Goal: Task Accomplishment & Management: Manage account settings

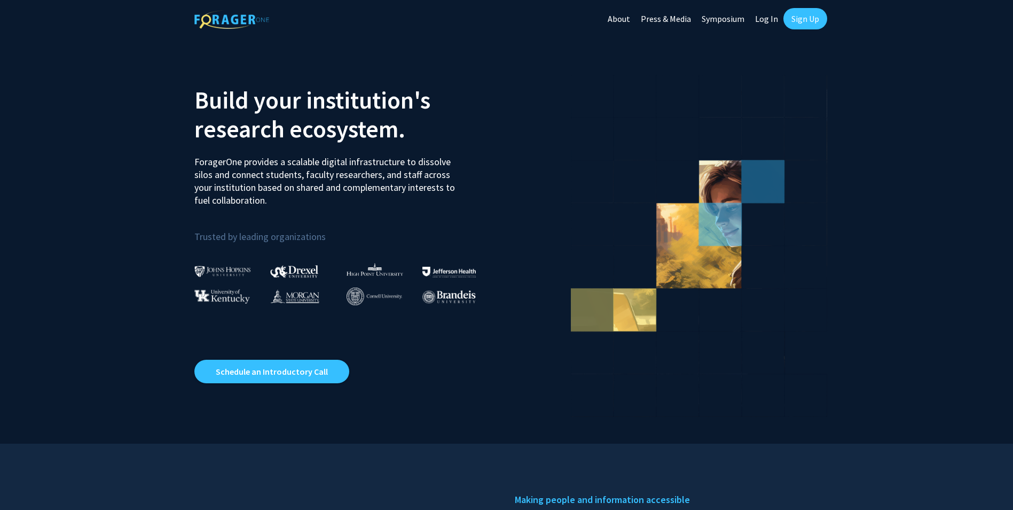
click at [765, 15] on link "Log In" at bounding box center [767, 18] width 34 height 37
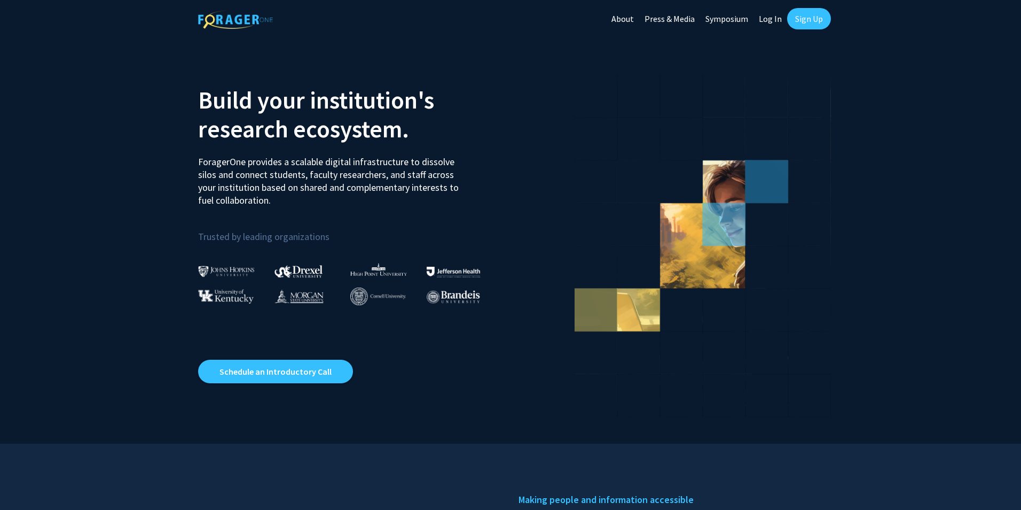
select select
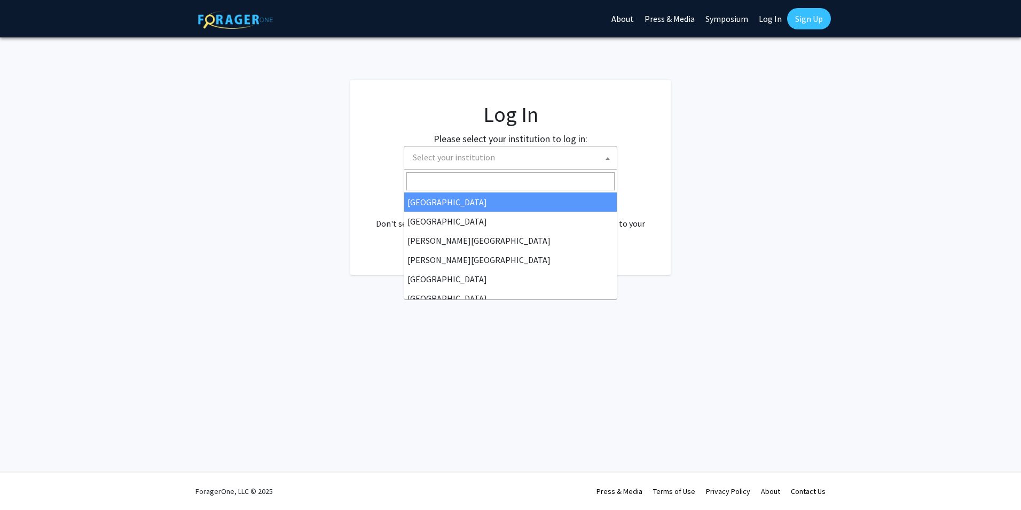
drag, startPoint x: 457, startPoint y: 163, endPoint x: 463, endPoint y: 163, distance: 6.4
click at [457, 163] on span "Select your institution" at bounding box center [513, 157] width 208 height 22
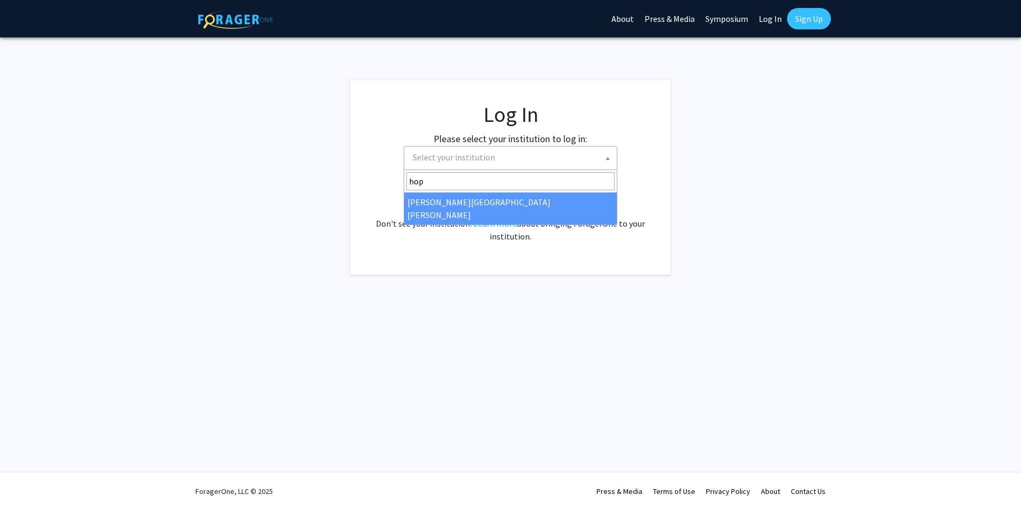
type input "hop"
select select "1"
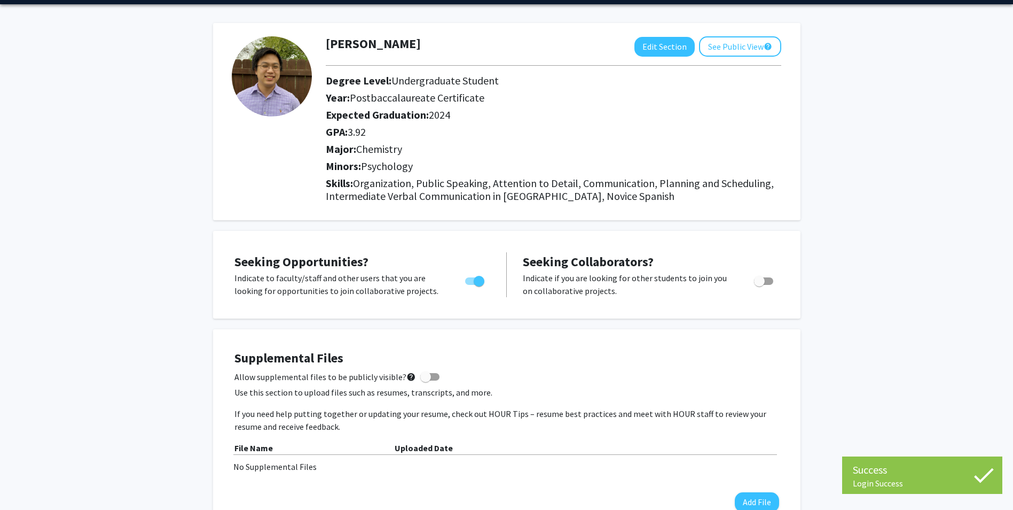
scroll to position [53, 0]
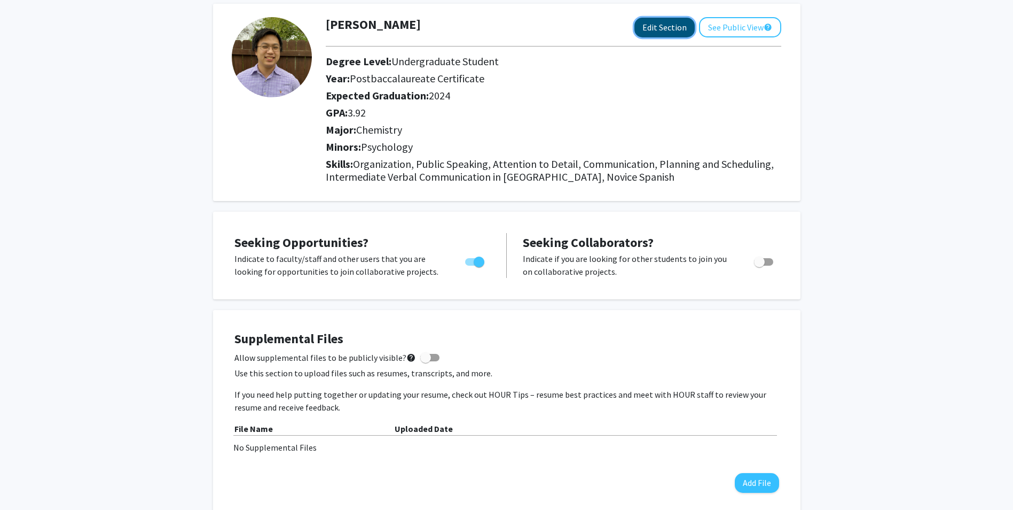
click at [676, 25] on button "Edit Section" at bounding box center [665, 28] width 60 height 20
select select "postbaccalaureate_certificate"
select select "2024"
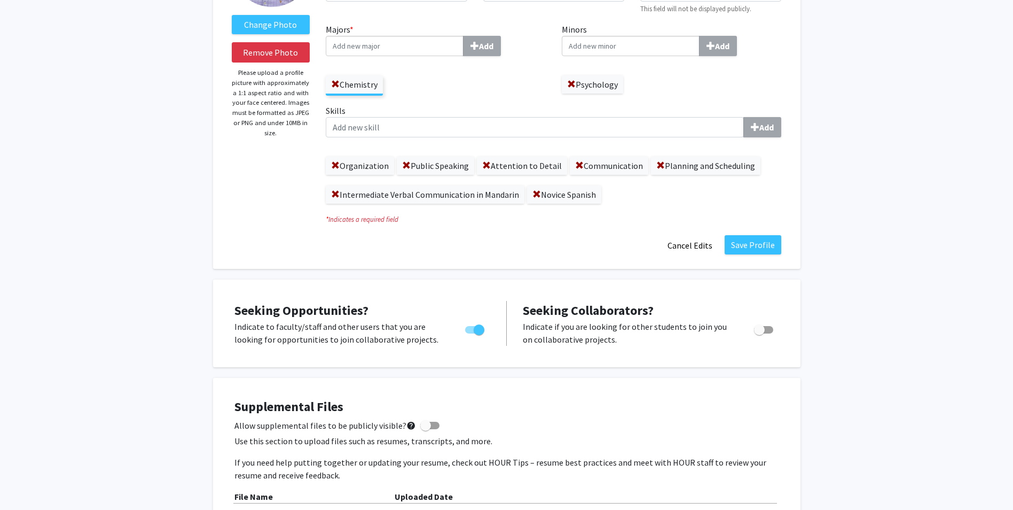
scroll to position [160, 0]
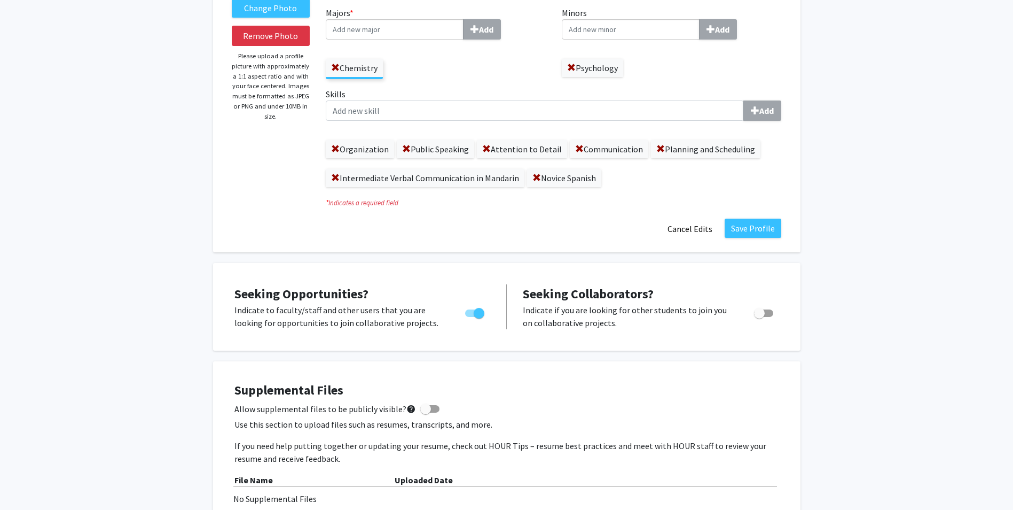
click at [477, 309] on span "Toggle" at bounding box center [479, 313] width 11 height 11
click at [471, 317] on input "Are you actively seeking opportunities?" at bounding box center [470, 317] width 1 height 1
checkbox input "false"
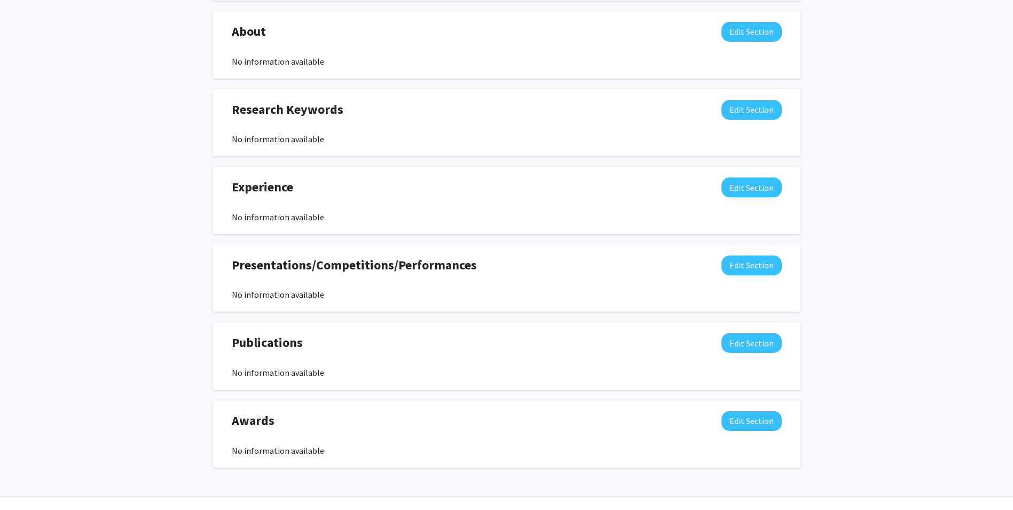
scroll to position [749, 0]
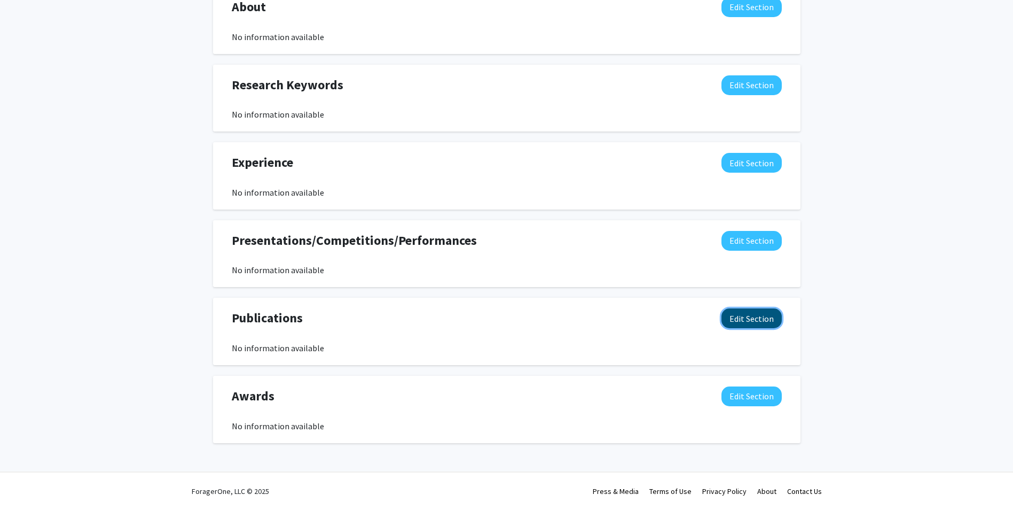
click at [741, 312] on button "Edit Section" at bounding box center [752, 318] width 60 height 20
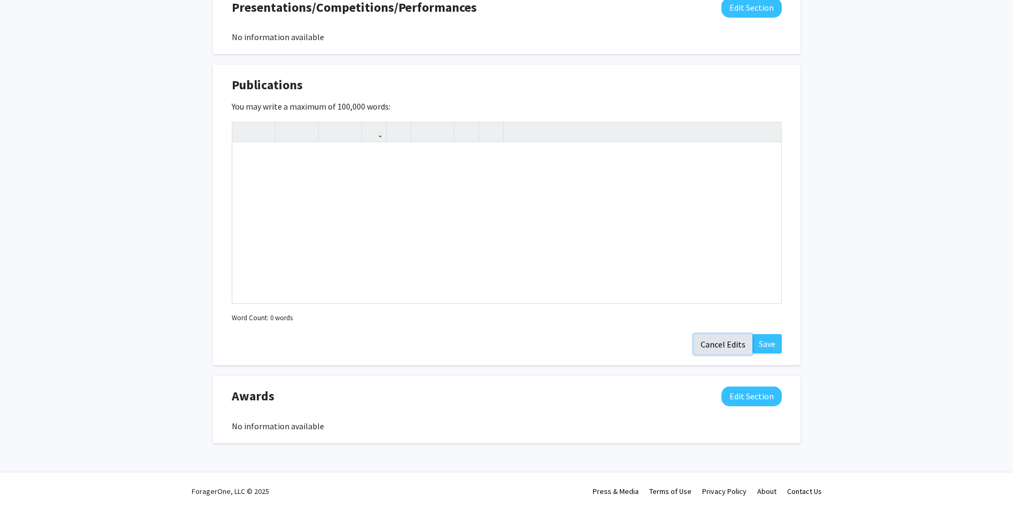
click at [727, 349] on button "Cancel Edits" at bounding box center [723, 344] width 59 height 20
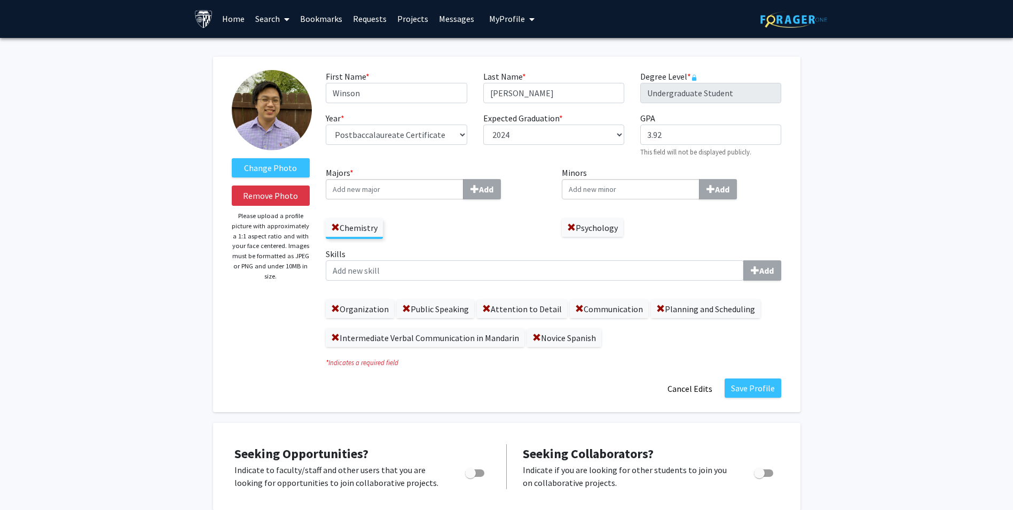
scroll to position [0, 0]
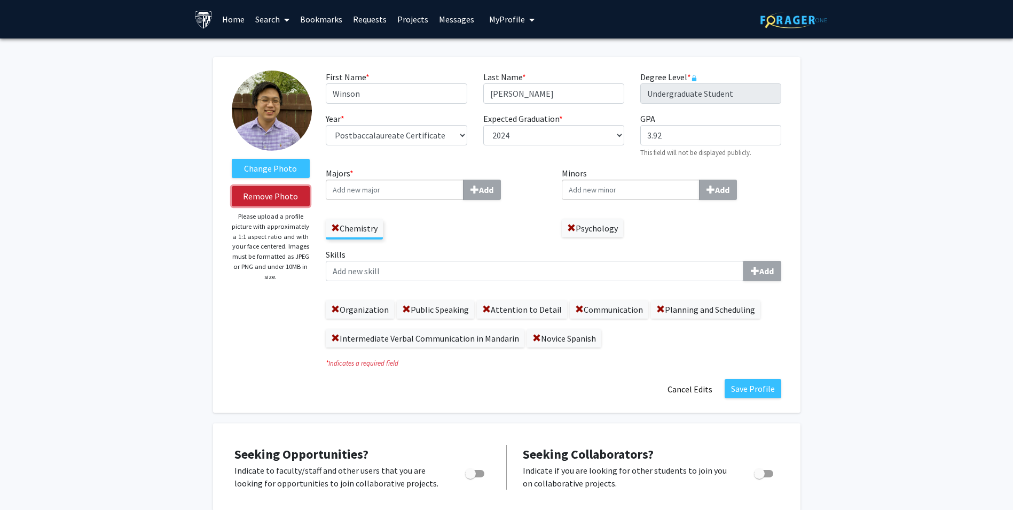
click at [284, 195] on button "Remove Photo" at bounding box center [271, 196] width 79 height 20
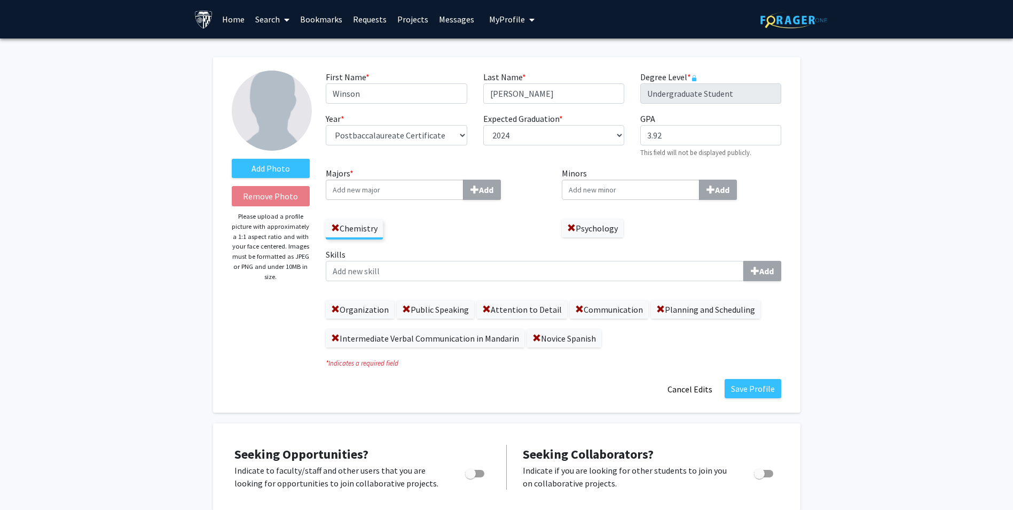
click at [799, 22] on img at bounding box center [794, 20] width 67 height 17
